Goal: Use online tool/utility: Utilize a website feature to perform a specific function

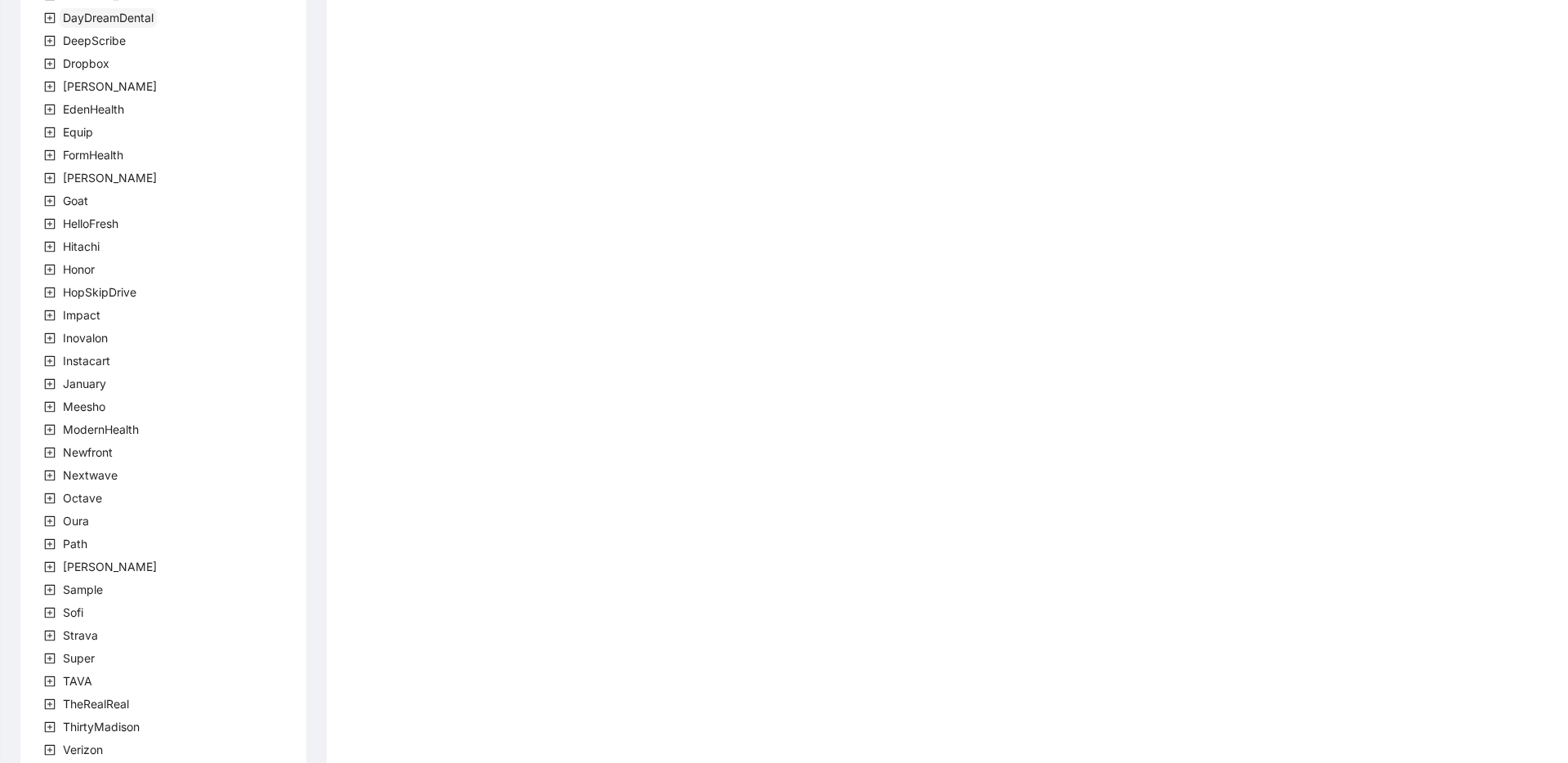
scroll to position [296, 0]
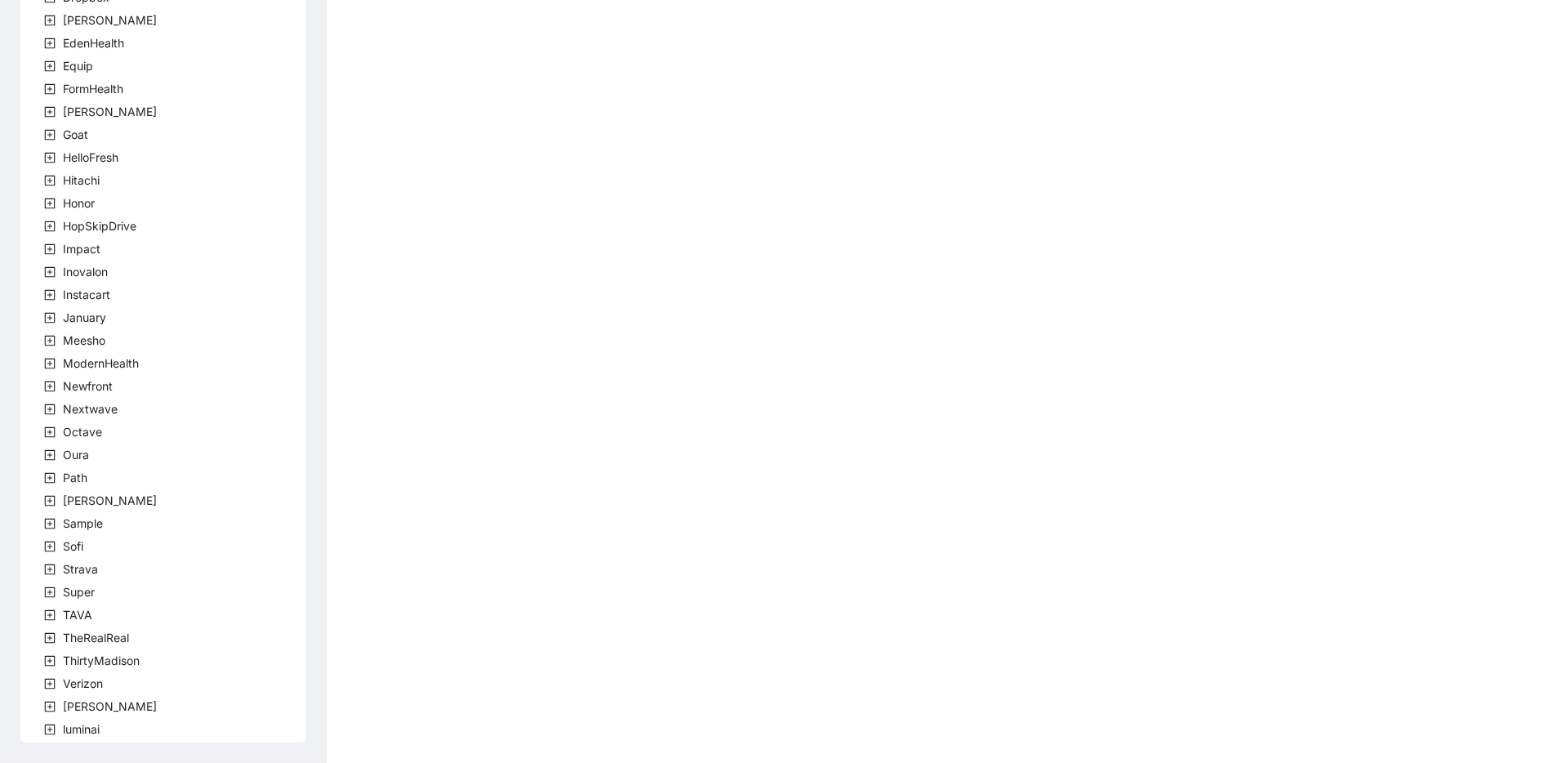
click at [48, 497] on icon "plus-square" at bounding box center [50, 501] width 11 height 11
click at [75, 525] on span at bounding box center [69, 523] width 19 height 19
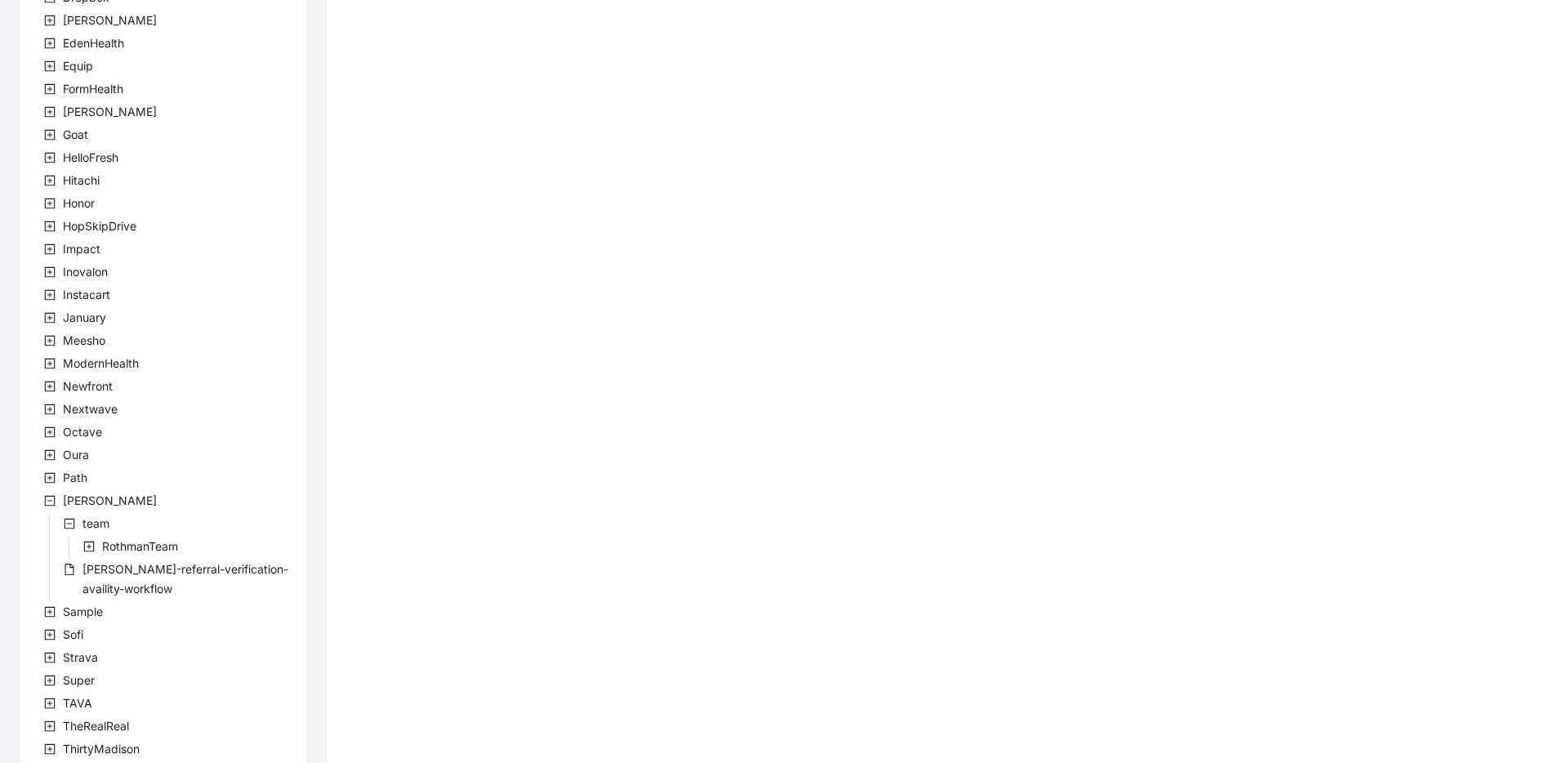
click at [88, 546] on icon "plus-square" at bounding box center [89, 547] width 11 height 11
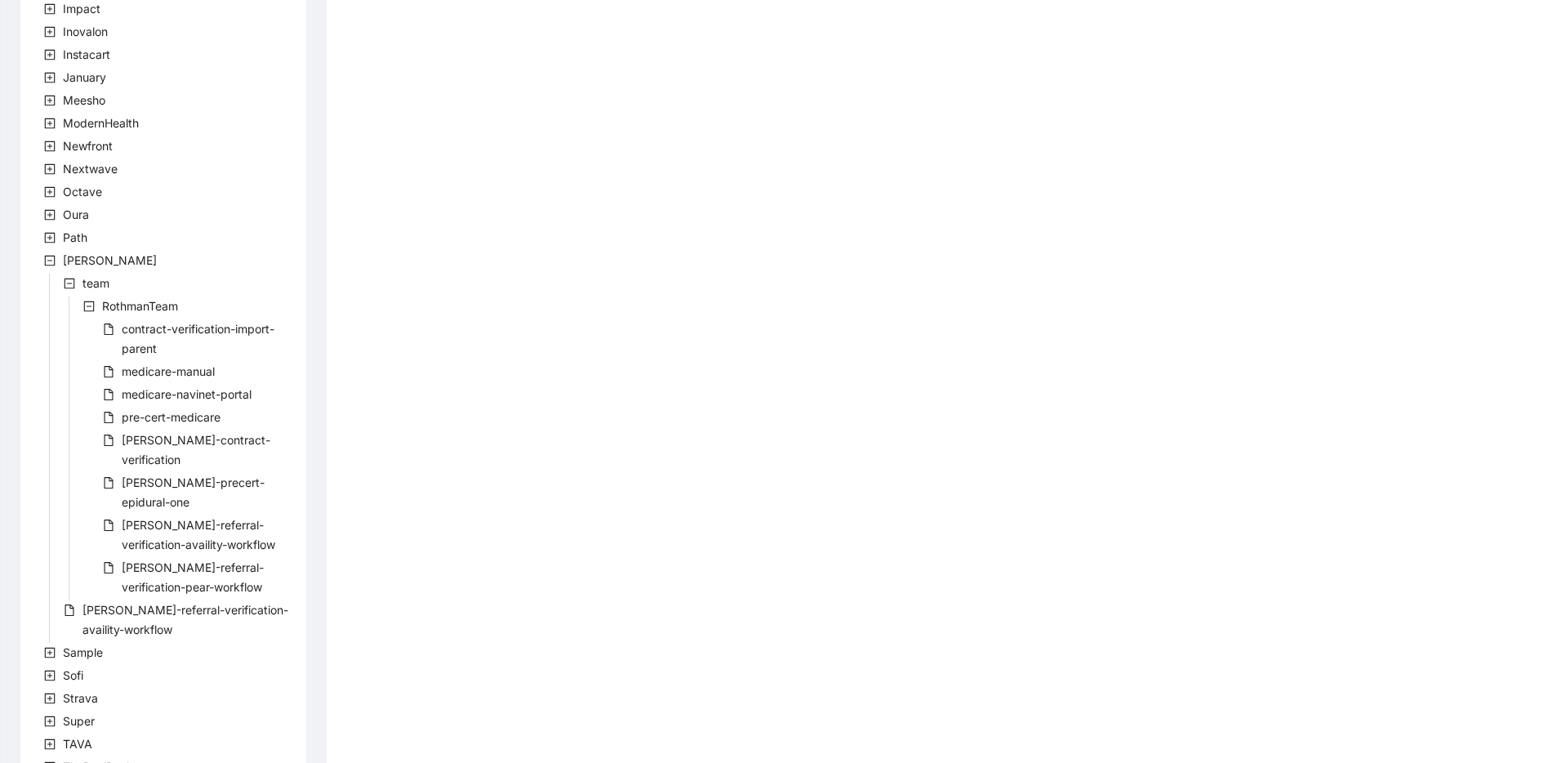
scroll to position [556, 0]
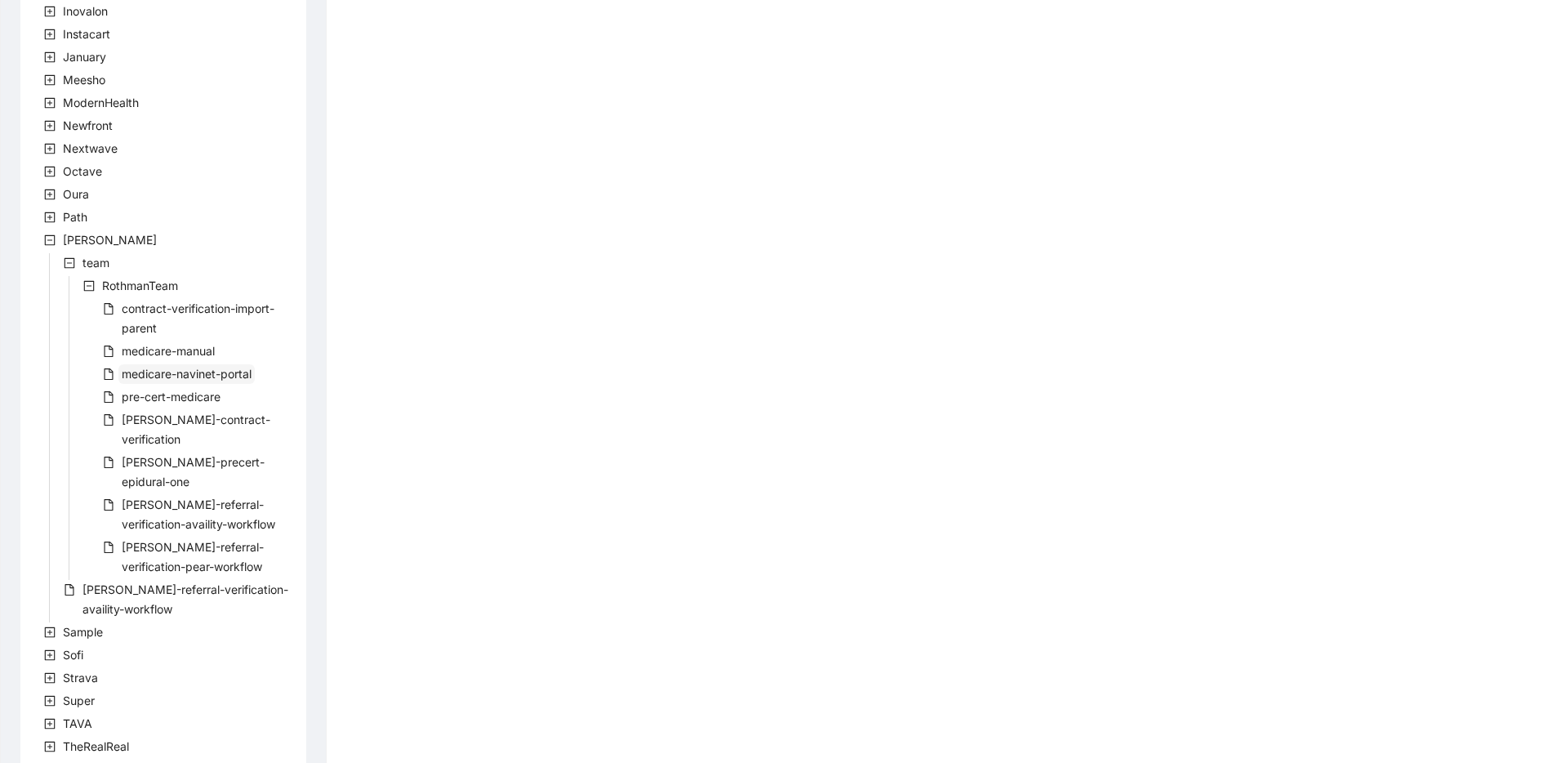
click at [120, 375] on span "medicare-navinet-portal" at bounding box center [187, 374] width 137 height 19
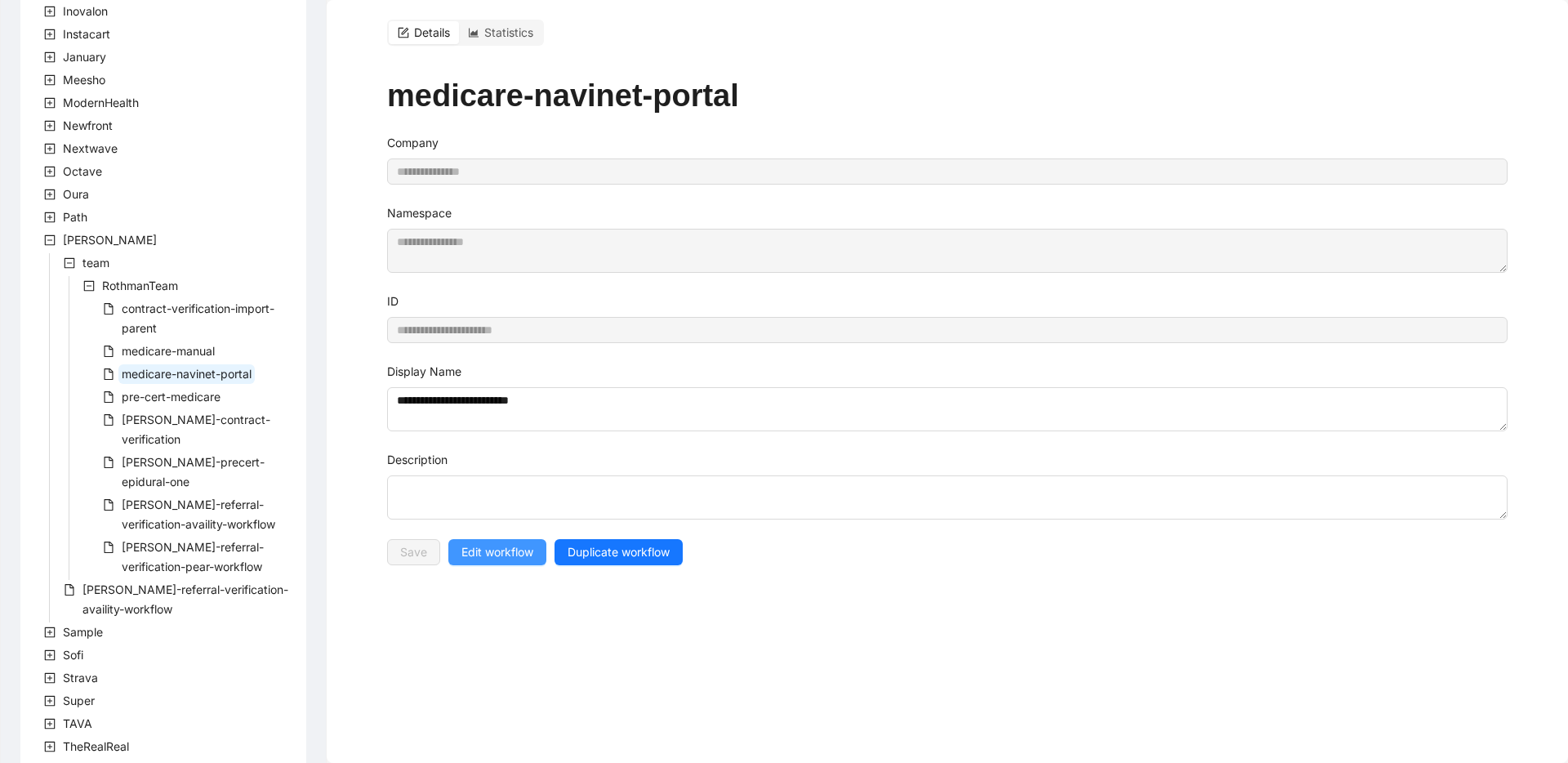
click at [457, 549] on button "Edit workflow" at bounding box center [498, 552] width 98 height 26
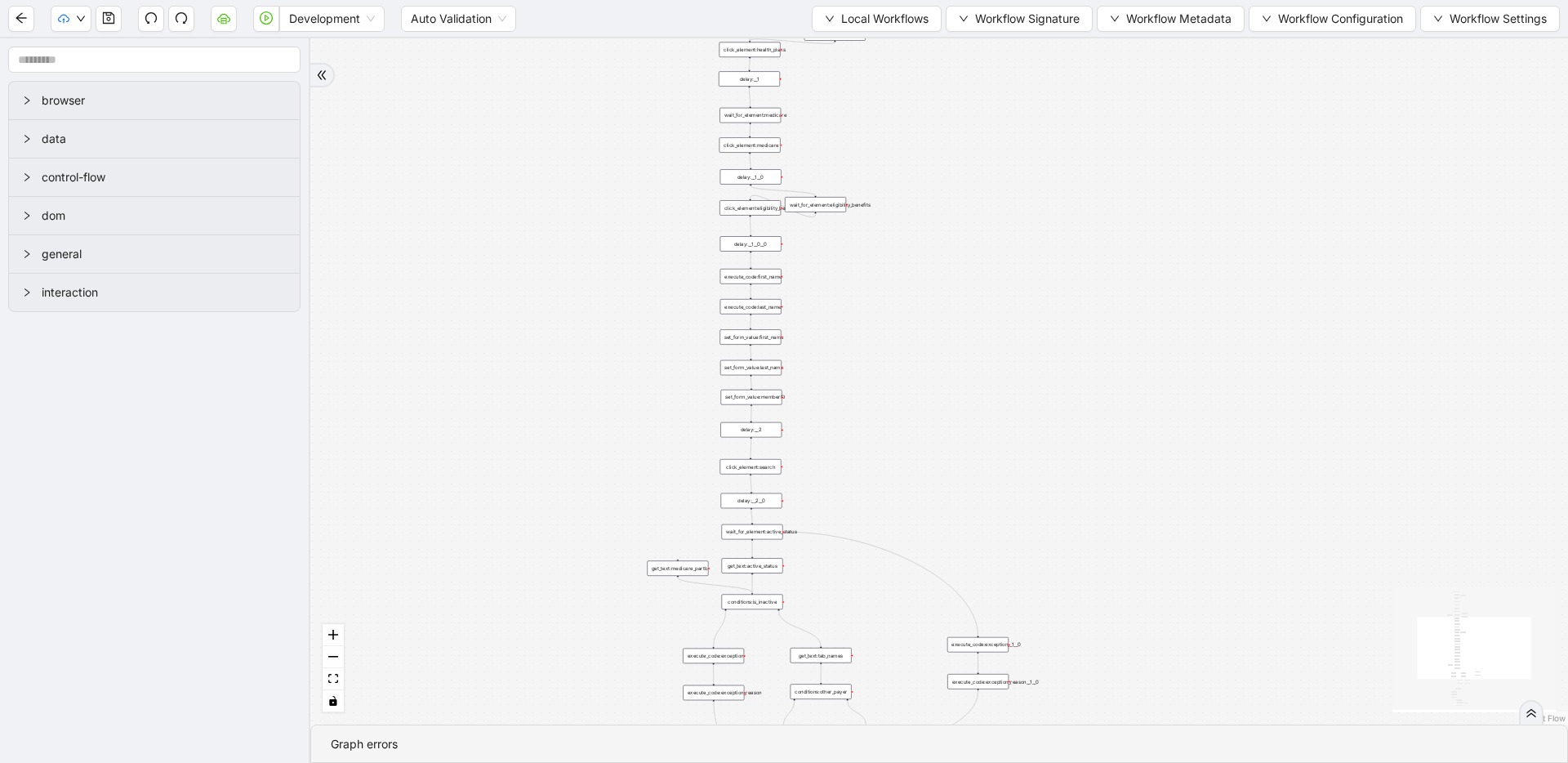
drag, startPoint x: 670, startPoint y: 366, endPoint x: 469, endPoint y: 413, distance: 206.4
drag, startPoint x: 561, startPoint y: 179, endPoint x: 623, endPoint y: 436, distance: 264.4
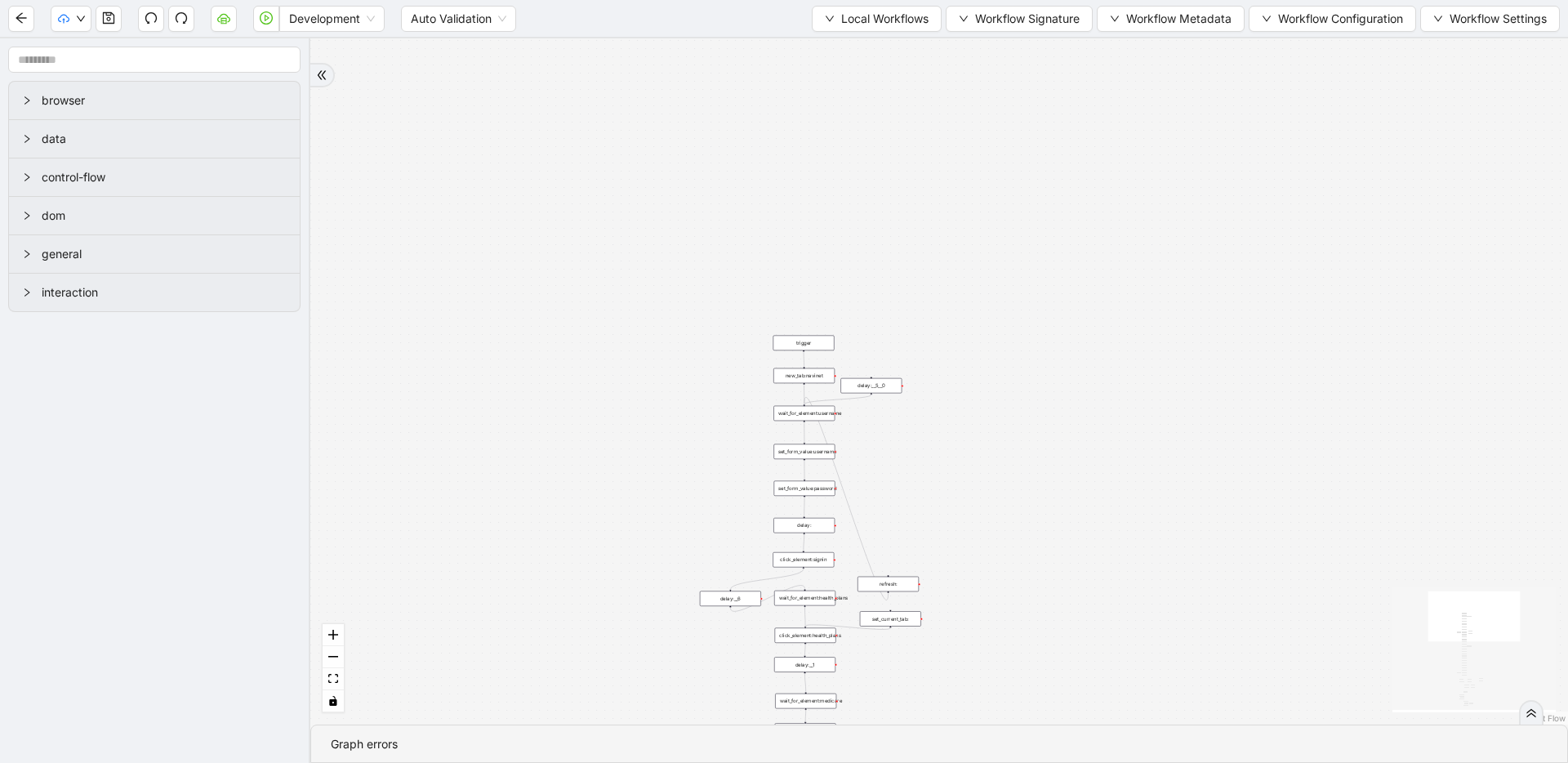
drag, startPoint x: 742, startPoint y: 117, endPoint x: 742, endPoint y: 429, distance: 312.0
click at [827, 22] on button "Local Workflows" at bounding box center [876, 18] width 130 height 26
click at [830, 35] on ul "Select Create Remove" at bounding box center [869, 77] width 132 height 85
click at [829, 39] on li "Select" at bounding box center [869, 51] width 126 height 26
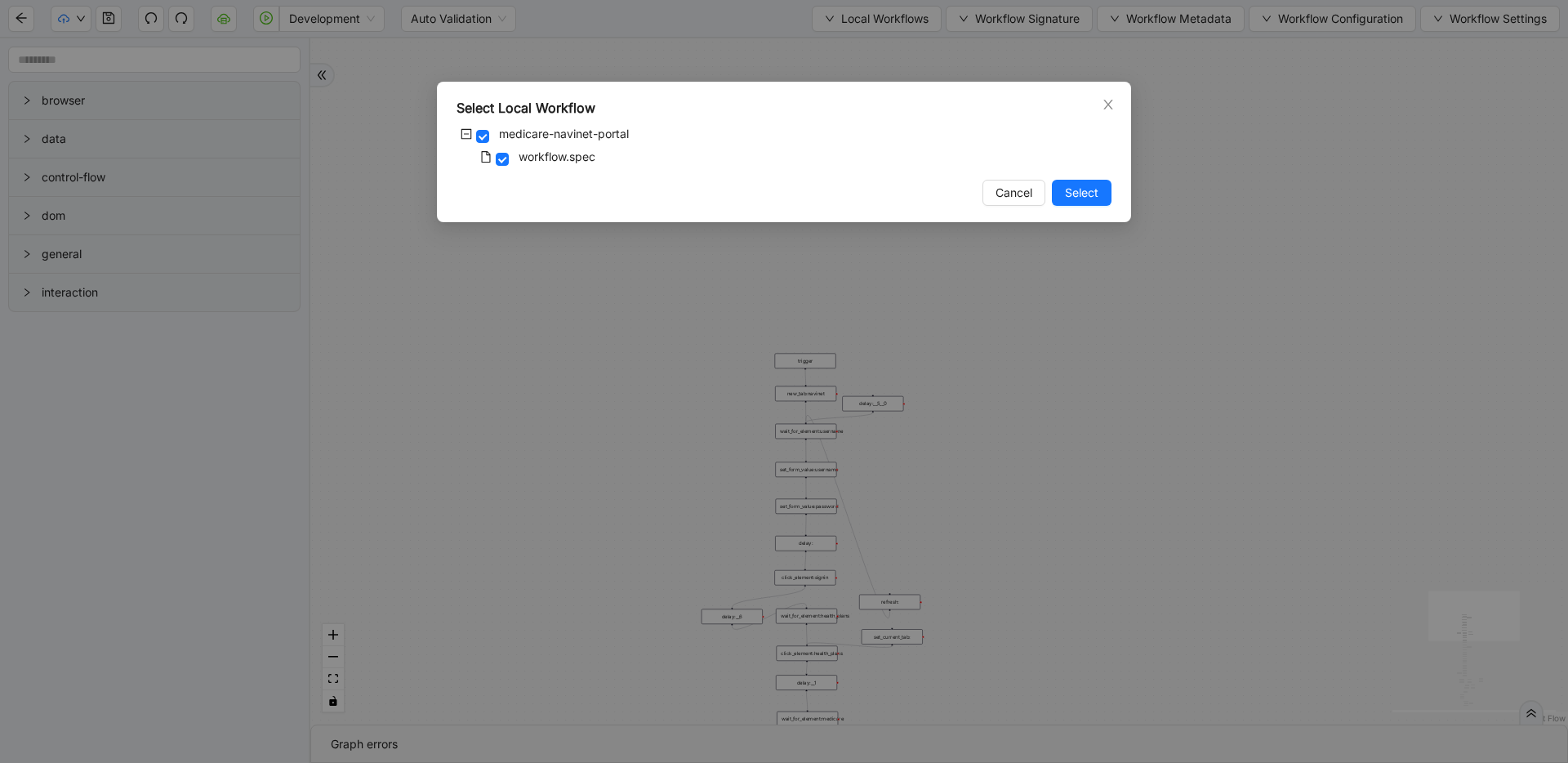
click at [569, 333] on div "Select Local Workflow medicare-navinet-portal workflow.spec Cancel Select" at bounding box center [784, 382] width 1568 height 763
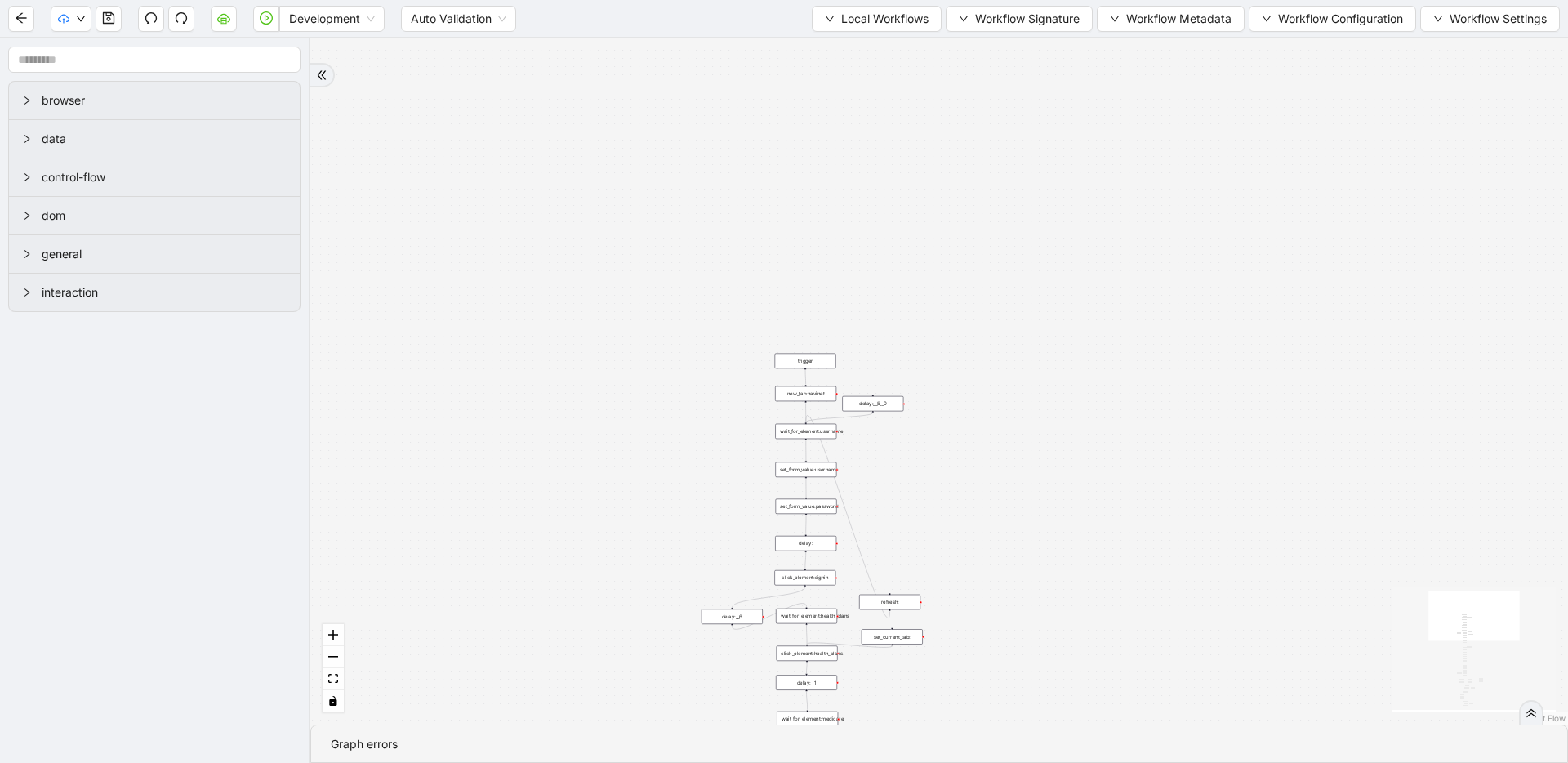
drag, startPoint x: 610, startPoint y: 472, endPoint x: 669, endPoint y: 82, distance: 394.4
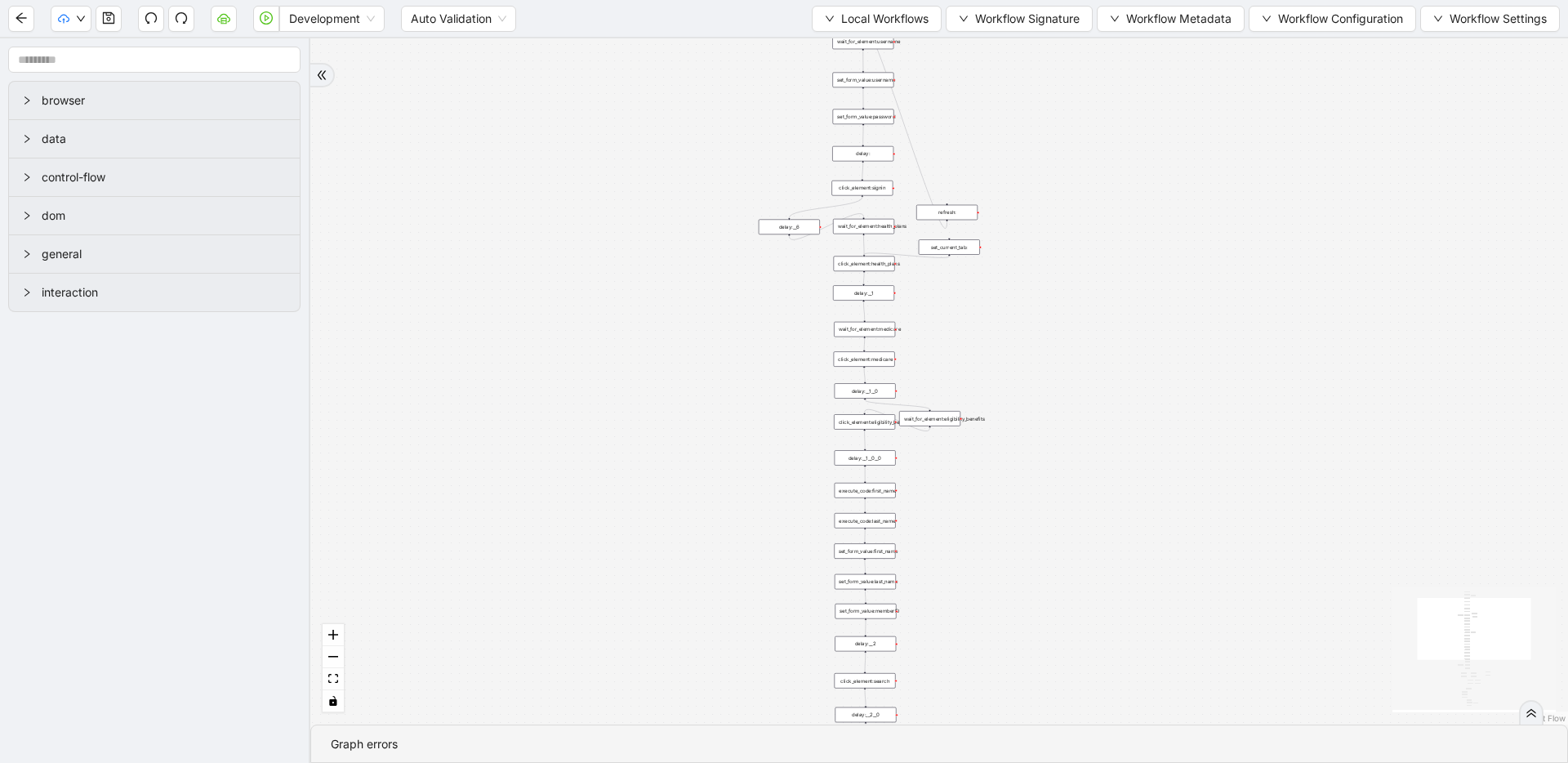
drag, startPoint x: 570, startPoint y: 191, endPoint x: 583, endPoint y: 43, distance: 148.6
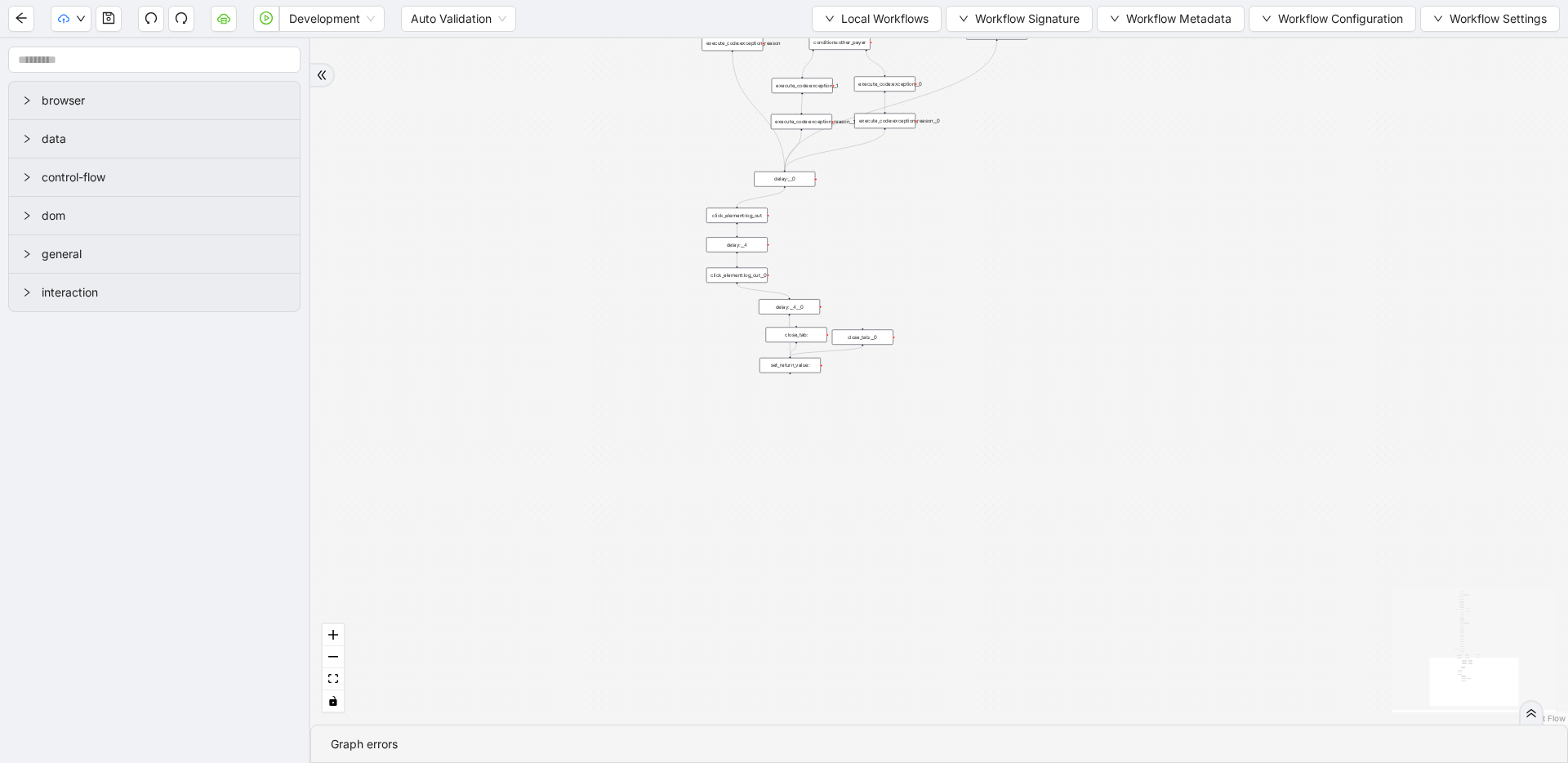
drag, startPoint x: 557, startPoint y: 397, endPoint x: 459, endPoint y: 141, distance: 274.1
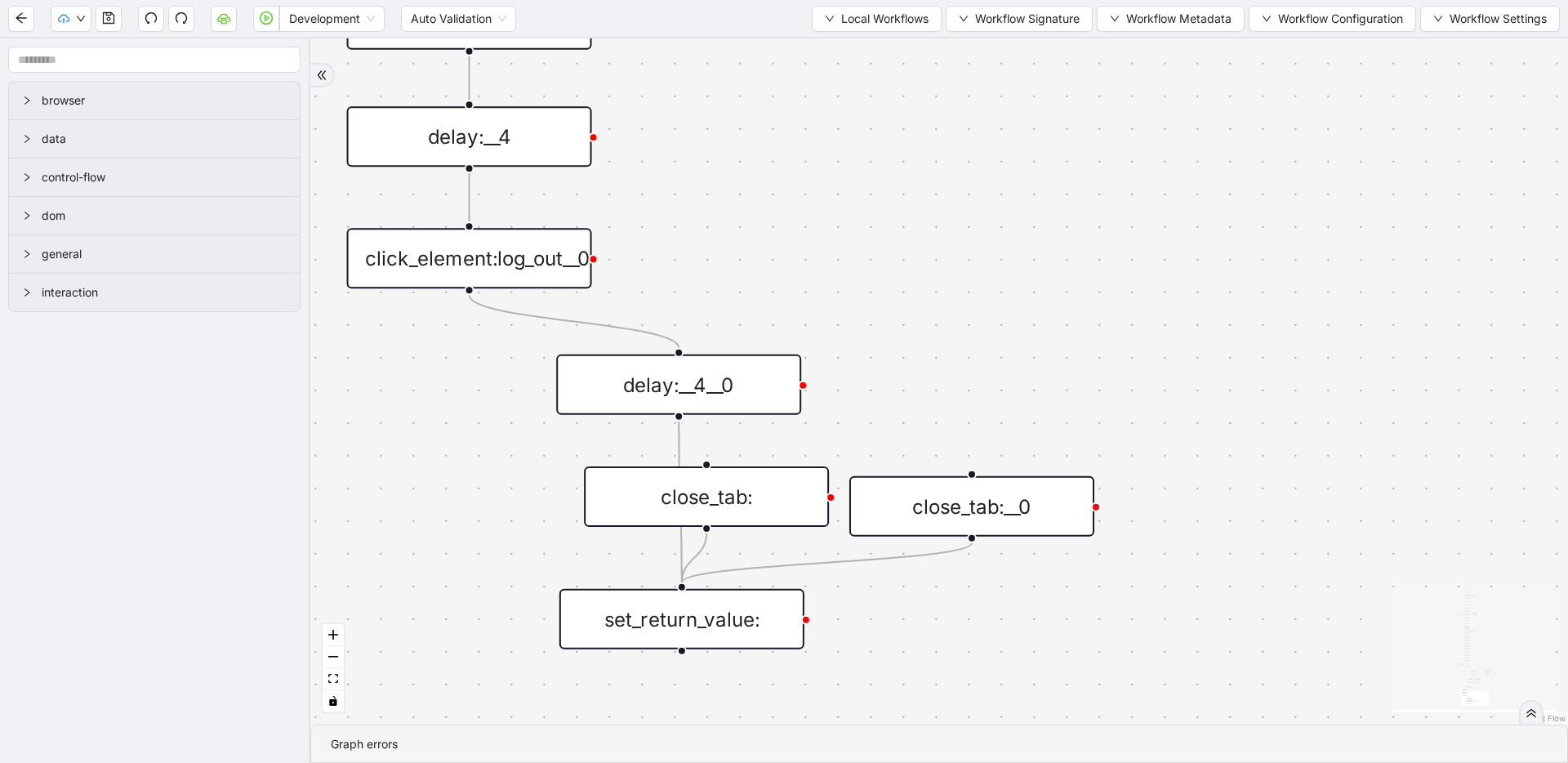
drag, startPoint x: 896, startPoint y: 301, endPoint x: 900, endPoint y: 457, distance: 156.1
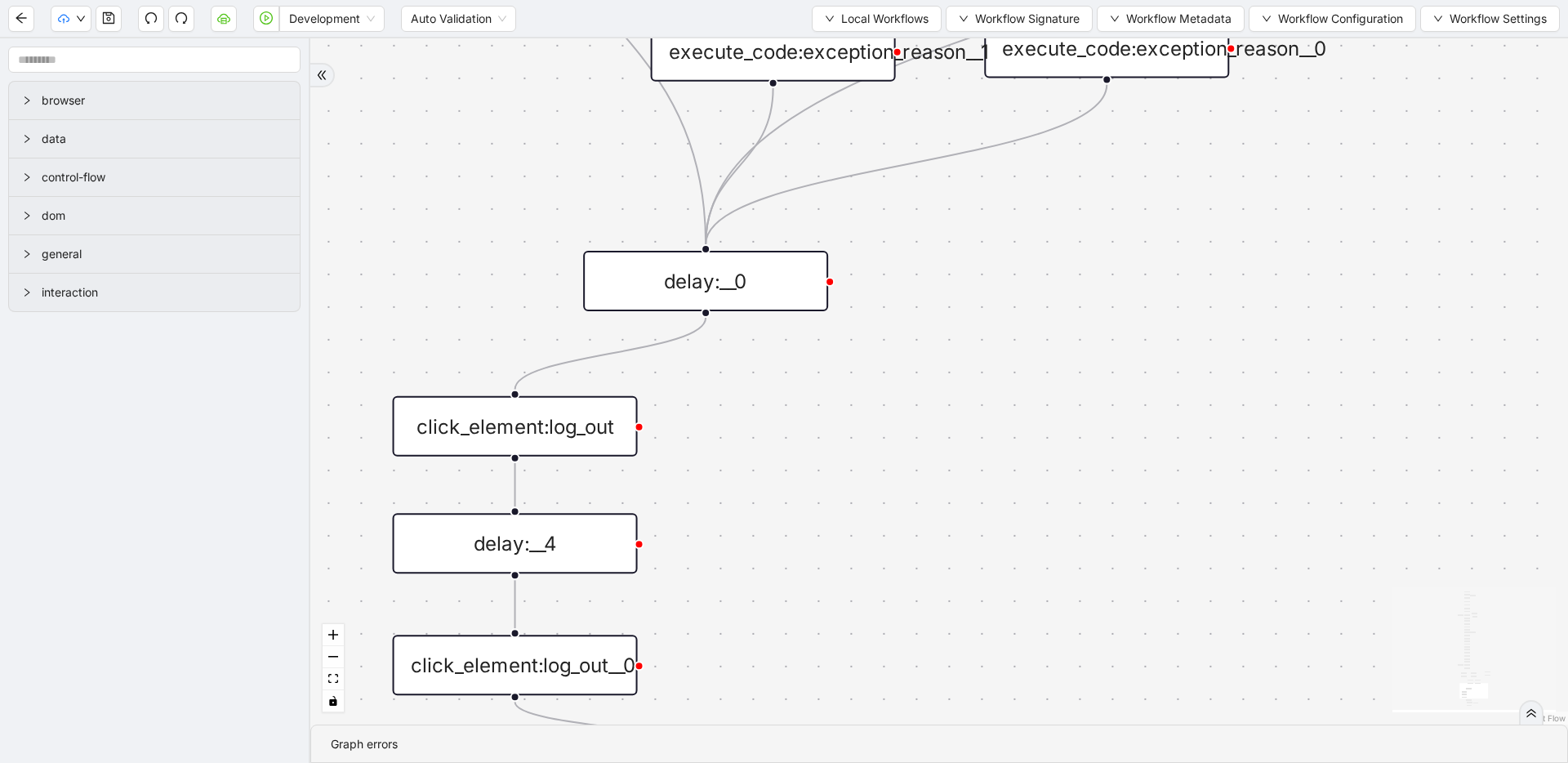
drag, startPoint x: 842, startPoint y: 264, endPoint x: 886, endPoint y: 485, distance: 225.3
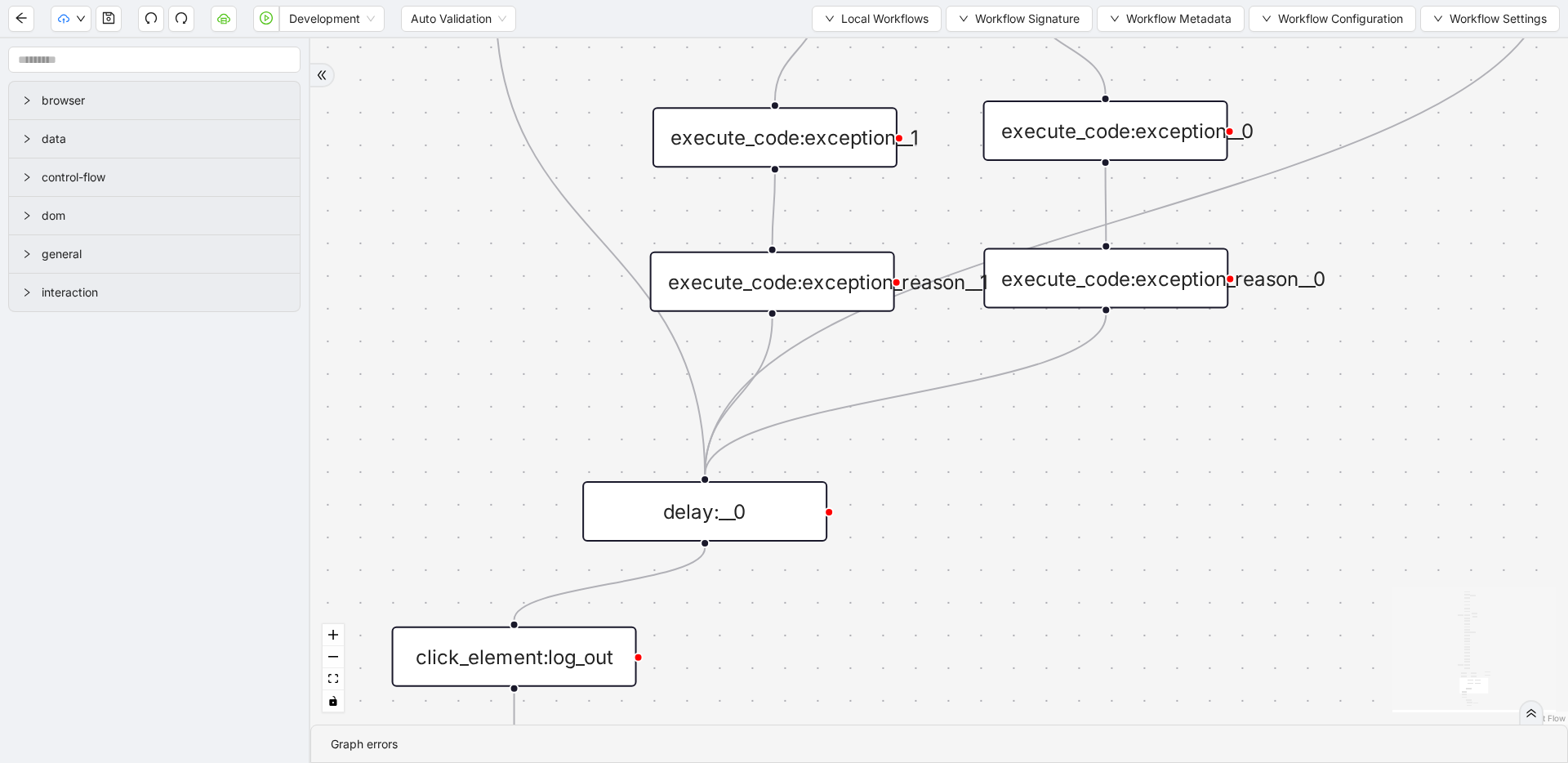
drag, startPoint x: 862, startPoint y: 486, endPoint x: 896, endPoint y: 554, distance: 76.0
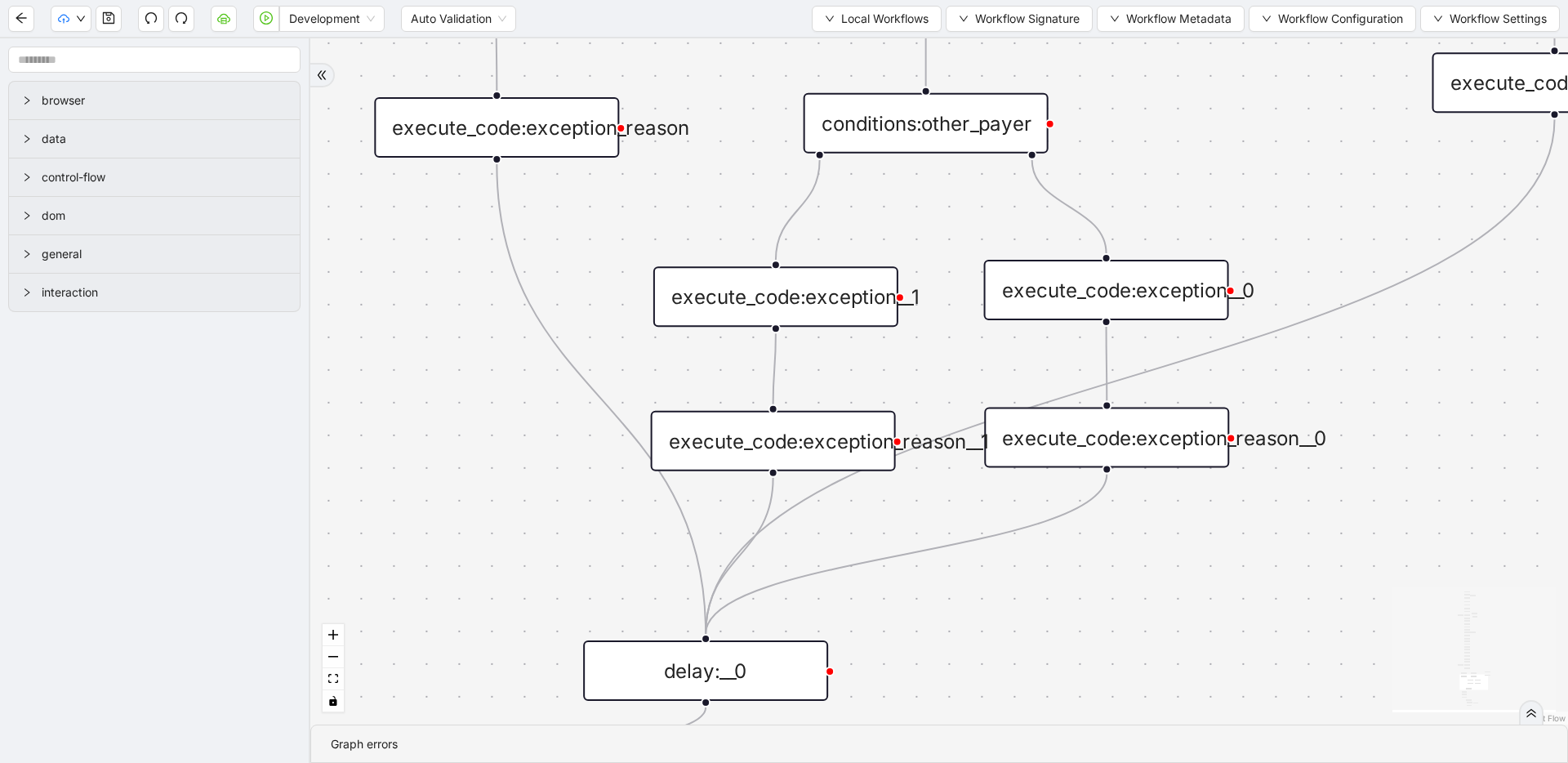
drag, startPoint x: 933, startPoint y: 452, endPoint x: 936, endPoint y: 629, distance: 177.0
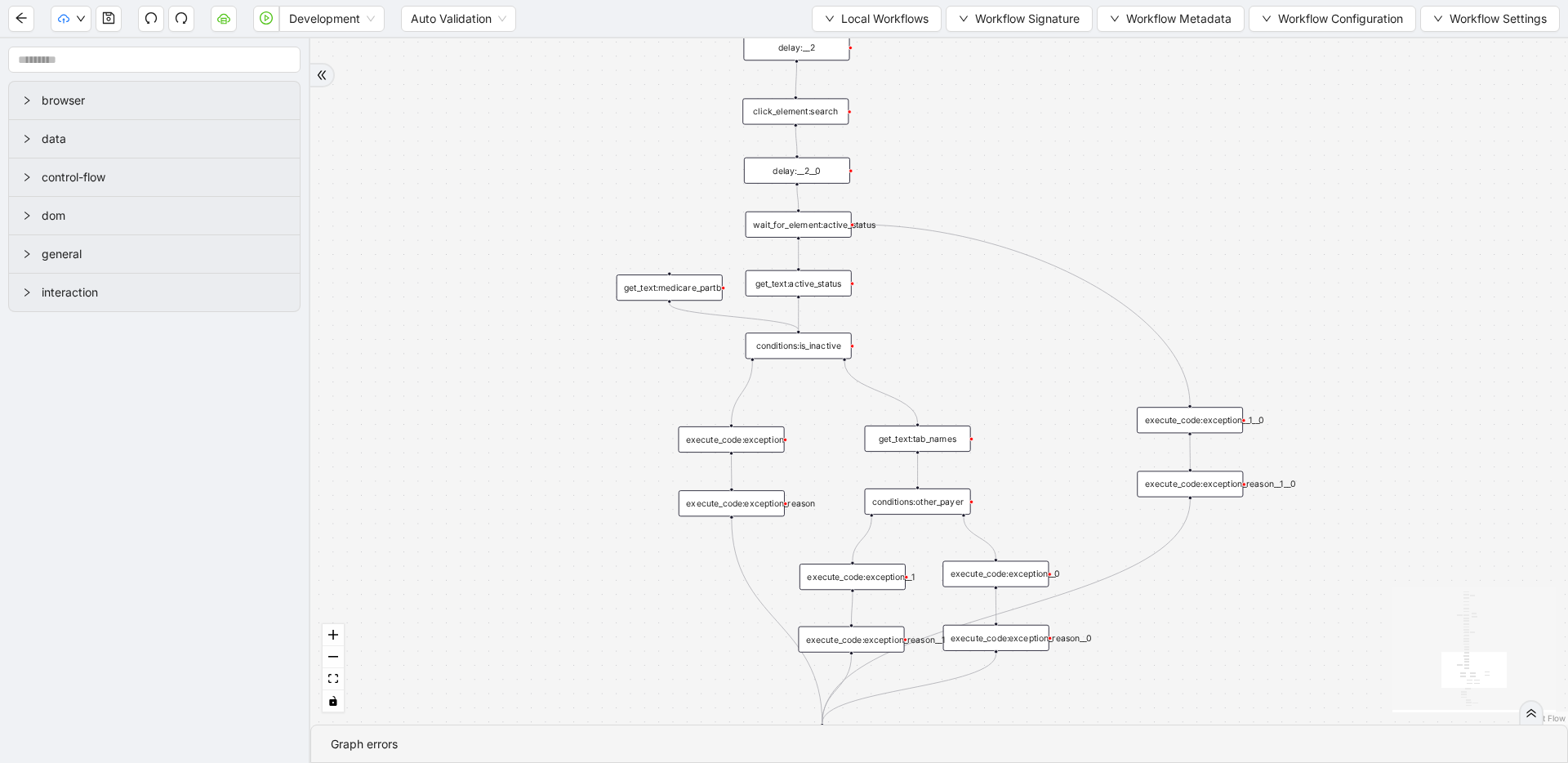
drag, startPoint x: 895, startPoint y: 400, endPoint x: 888, endPoint y: 514, distance: 114.2
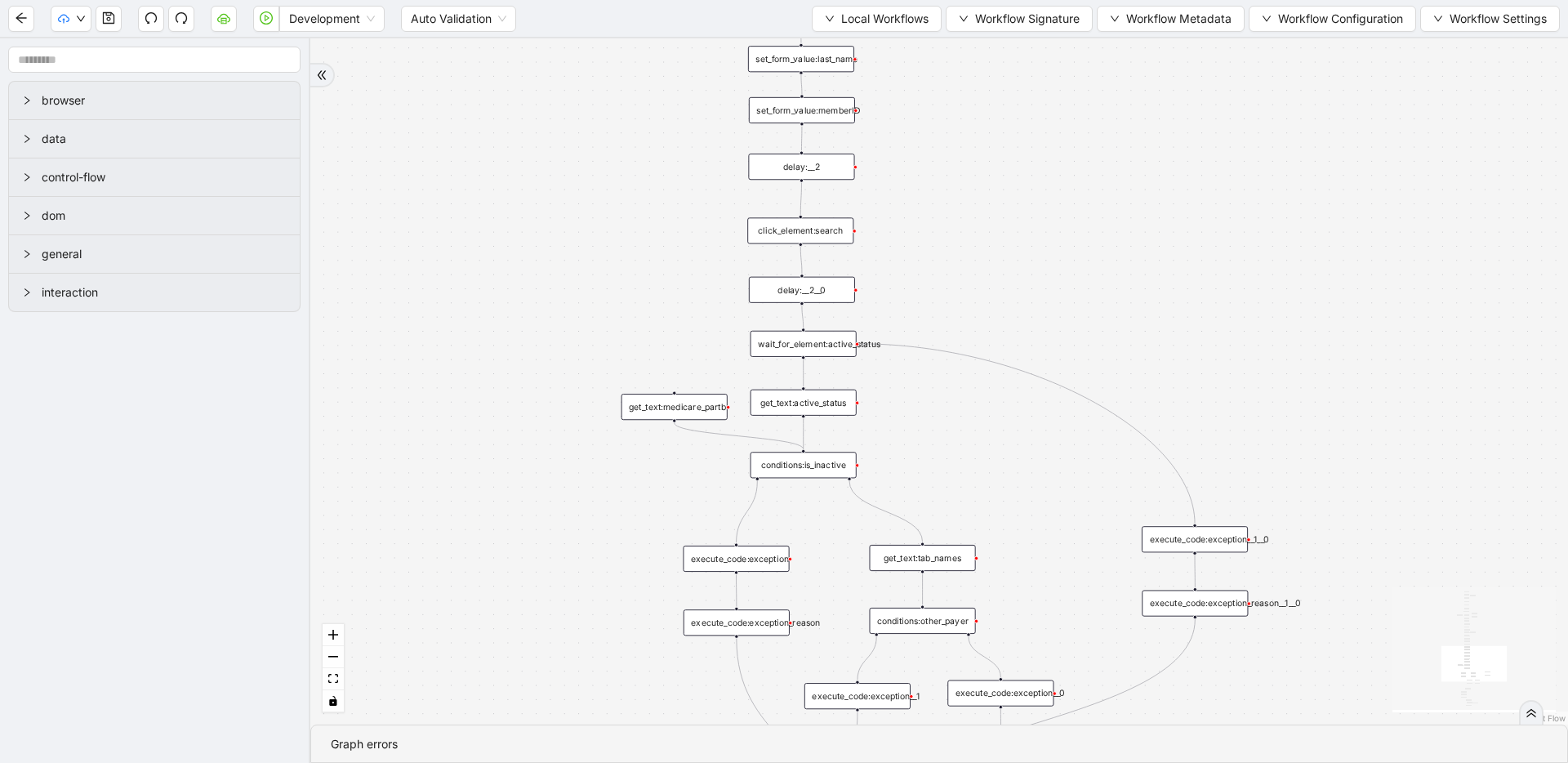
drag, startPoint x: 860, startPoint y: 496, endPoint x: 860, endPoint y: 526, distance: 30.0
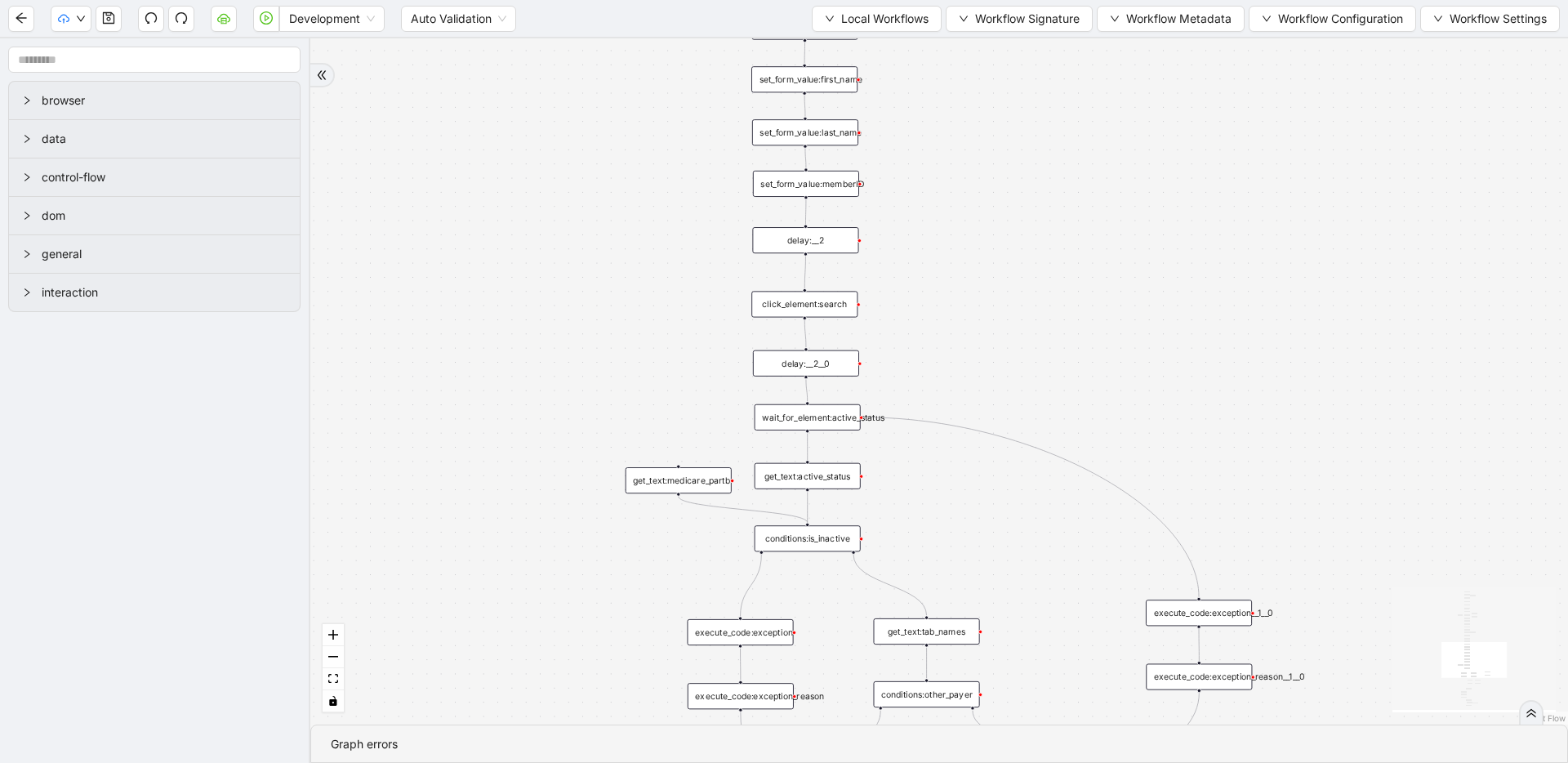
drag, startPoint x: 884, startPoint y: 418, endPoint x: 888, endPoint y: 528, distance: 110.1
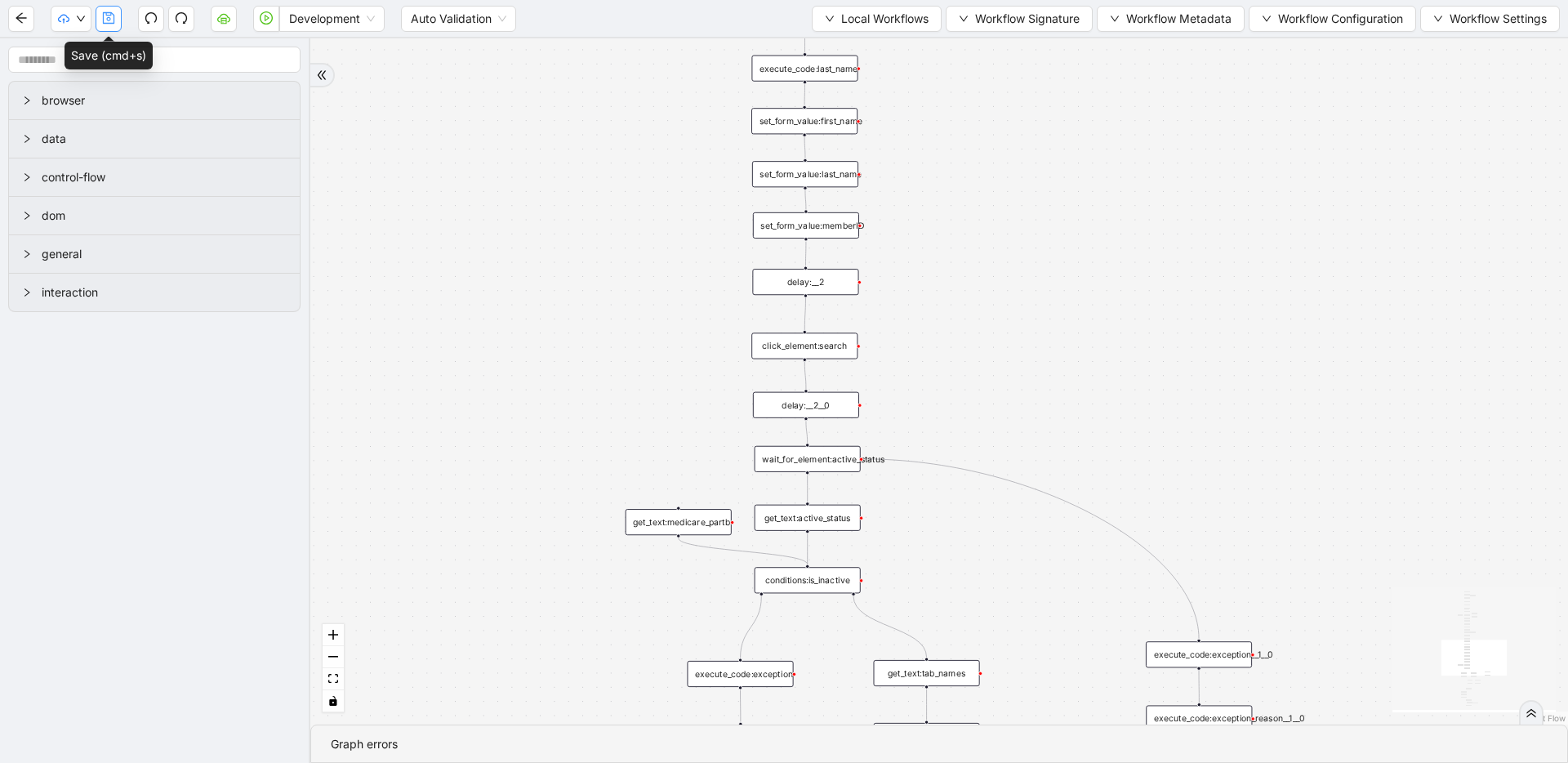
click at [103, 18] on icon "save" at bounding box center [108, 18] width 11 height 11
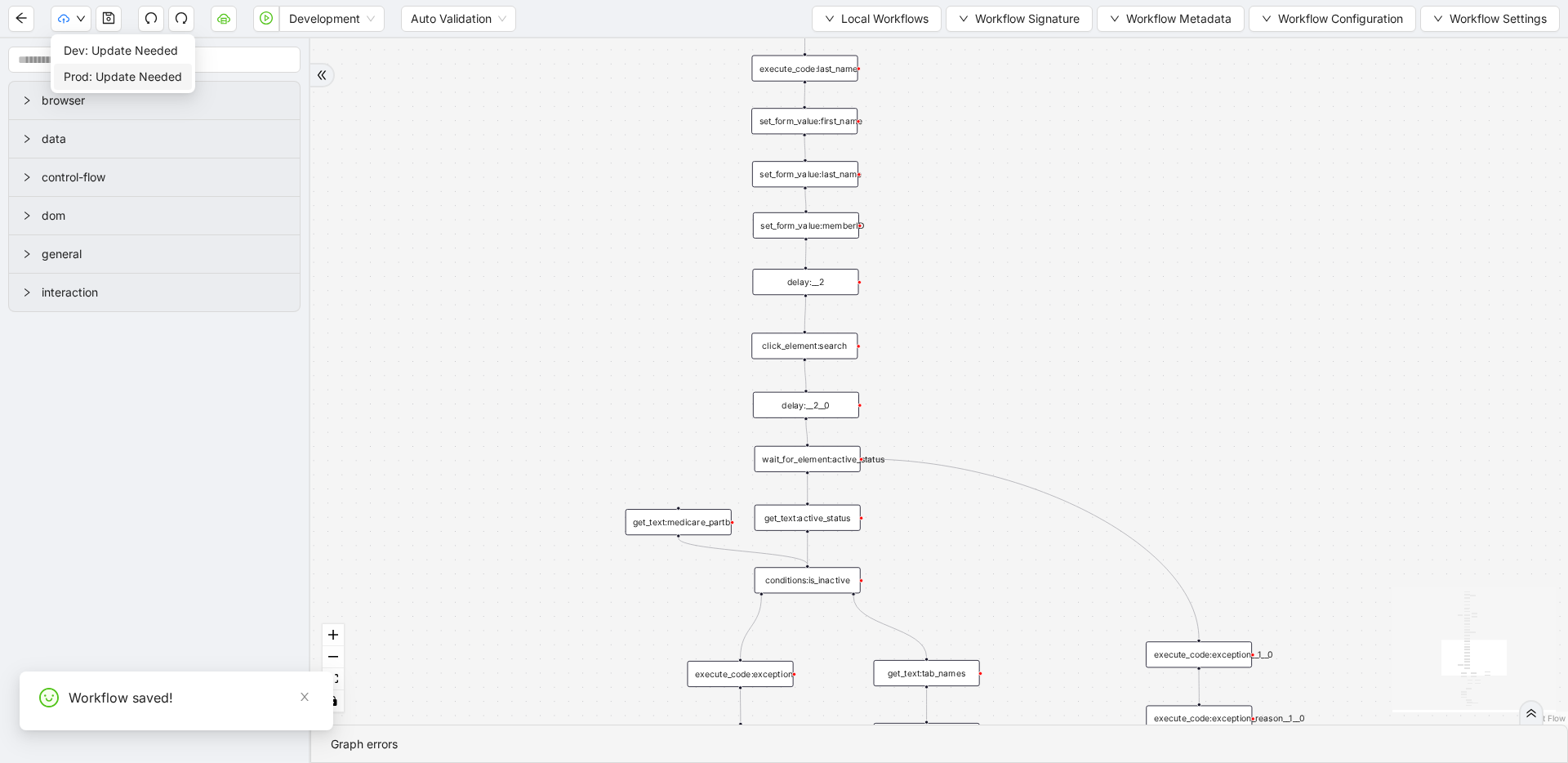
click at [75, 65] on li "Prod: Update Needed" at bounding box center [123, 77] width 139 height 26
click at [78, 39] on li "Dev: Update Needed" at bounding box center [120, 51] width 134 height 26
